Goal: Information Seeking & Learning: Learn about a topic

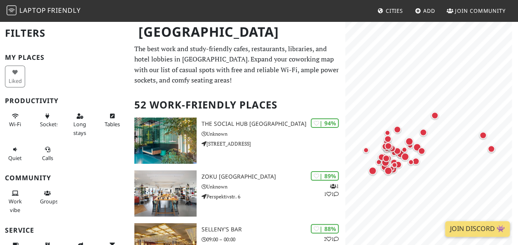
click at [288, 75] on p "The best work and study-friendly cafes, restaurants, libraries, and hotel lobbi…" at bounding box center [237, 65] width 206 height 42
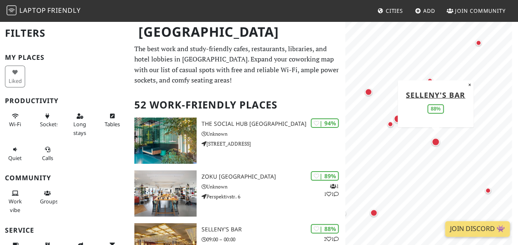
click at [436, 143] on div "Map marker" at bounding box center [435, 142] width 8 height 8
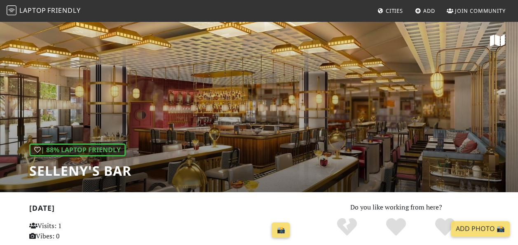
click at [226, 210] on h2 "Today" at bounding box center [161, 210] width 264 height 12
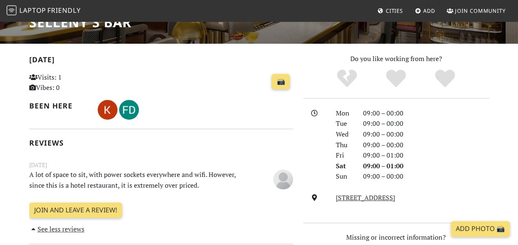
scroll to position [165, 0]
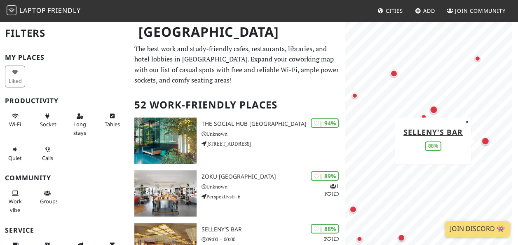
drag, startPoint x: 418, startPoint y: 101, endPoint x: 489, endPoint y: 140, distance: 81.5
click at [489, 140] on div "Map marker" at bounding box center [485, 141] width 8 height 8
